Goal: Task Accomplishment & Management: Manage account settings

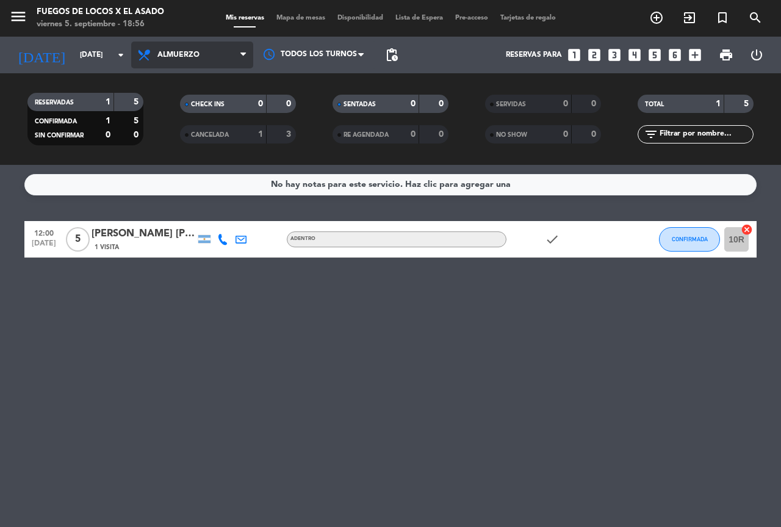
click at [233, 57] on span "Almuerzo" at bounding box center [192, 55] width 122 height 27
click at [193, 136] on div "menu Fuegos de Locos X El Asado [DATE] 5. septiembre - 18:56 Mis reservas Mapa …" at bounding box center [390, 82] width 781 height 165
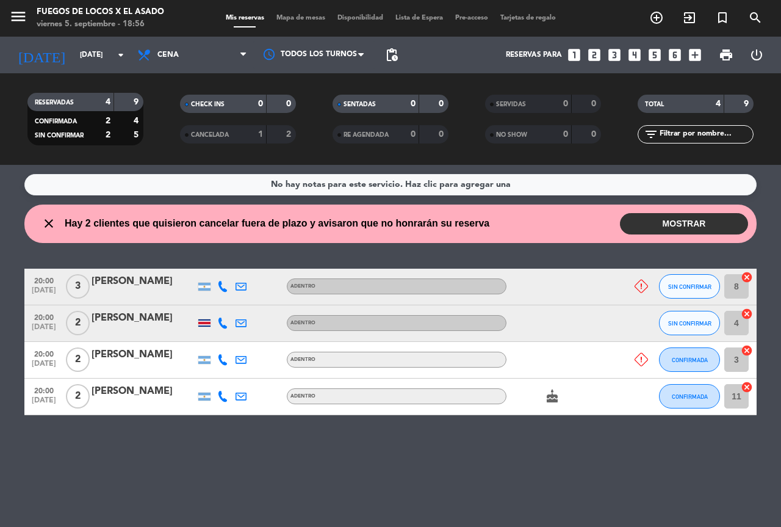
click at [692, 219] on button "MOSTRAR" at bounding box center [684, 223] width 128 height 21
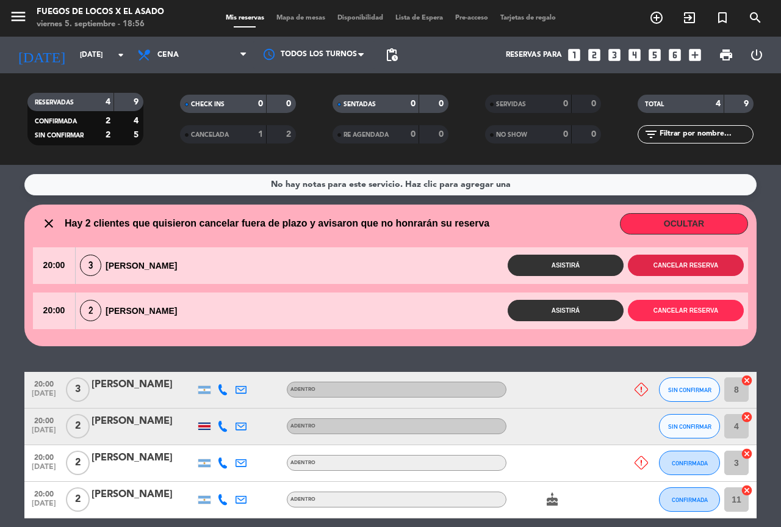
click at [687, 262] on button "Cancelar reserva" at bounding box center [686, 265] width 116 height 21
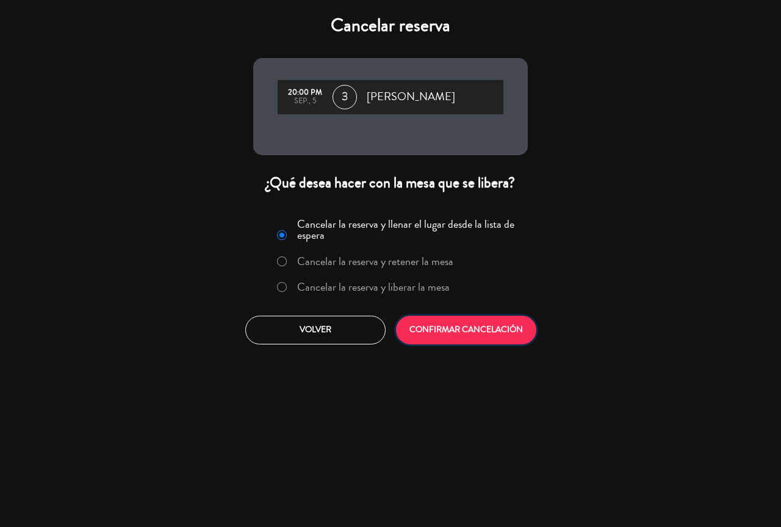
click at [469, 328] on button "CONFIRMAR CANCELACIÓN" at bounding box center [466, 330] width 140 height 29
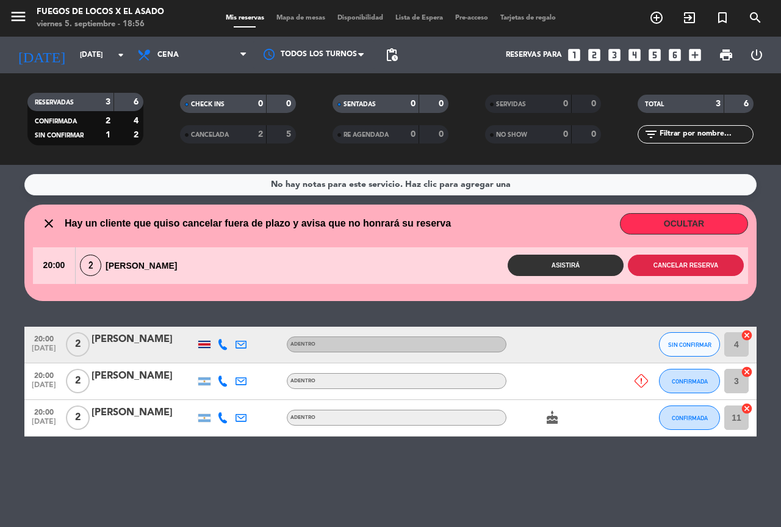
click at [699, 266] on button "Cancelar reserva" at bounding box center [686, 265] width 116 height 21
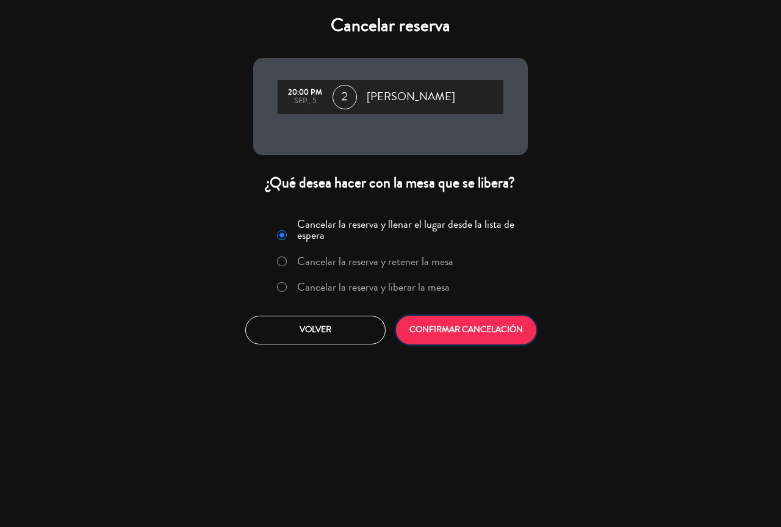
click at [465, 323] on button "CONFIRMAR CANCELACIÓN" at bounding box center [466, 330] width 140 height 29
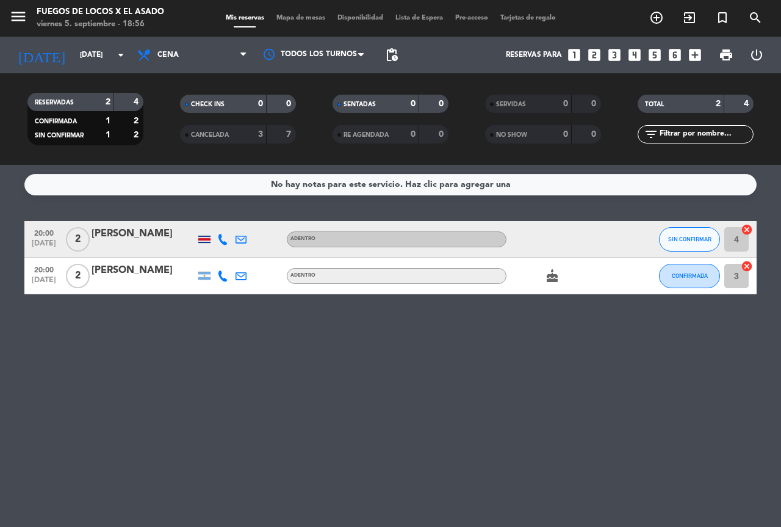
click at [236, 385] on div "No hay notas para este servicio. Haz clic para agregar una 20:00 [DATE] 2 [PERS…" at bounding box center [390, 346] width 781 height 362
click at [230, 363] on div "No hay notas para este servicio. Haz clic para agregar una 20:00 [DATE] 2 [PERS…" at bounding box center [390, 346] width 781 height 362
